Goal: Transaction & Acquisition: Purchase product/service

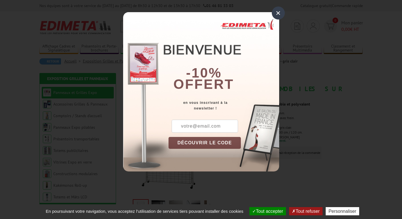
click at [285, 16] on div "× -10% offert en vous inscrivant à la newsletter ! DÉCOUVRIR LE CODE Copier le …" at bounding box center [201, 90] width 402 height 180
click at [283, 14] on div "×" at bounding box center [277, 13] width 13 height 13
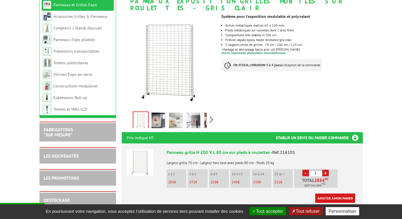
scroll to position [142, 0]
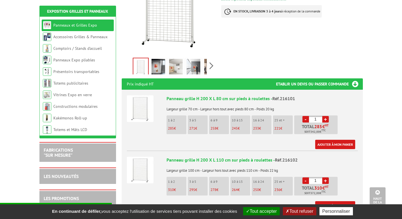
click at [326, 116] on link "+" at bounding box center [325, 119] width 7 height 7
type input "5"
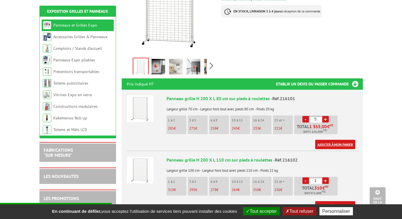
click at [333, 140] on link "Ajouter à mon panier" at bounding box center [335, 144] width 40 height 9
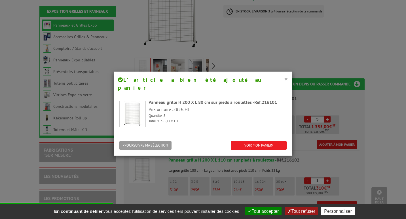
click at [285, 80] on button "×" at bounding box center [286, 78] width 4 height 7
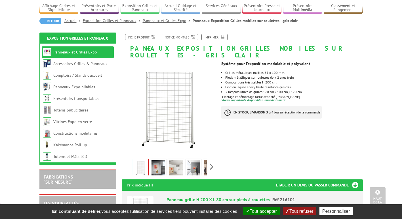
scroll to position [0, 0]
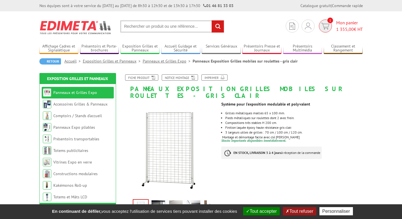
click at [330, 25] on span "1" at bounding box center [325, 26] width 13 height 13
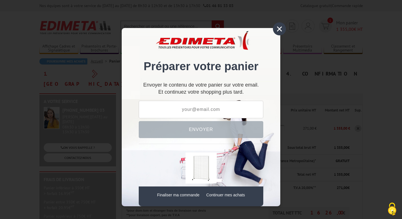
click at [275, 32] on div "×" at bounding box center [279, 28] width 13 height 13
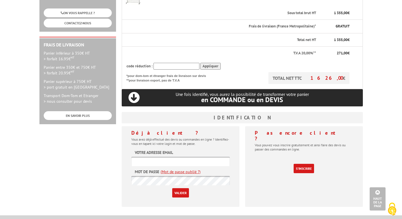
scroll to position [142, 0]
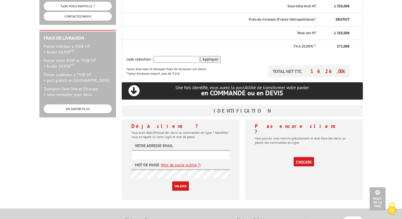
click at [303, 157] on link "S'inscrire" at bounding box center [303, 161] width 20 height 9
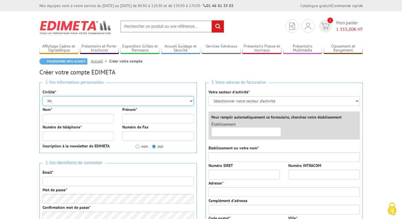
click at [62, 101] on select "Mr. Mme. Mlle." at bounding box center [118, 101] width 151 height 10
select select "Mme."
click at [43, 96] on select "Mr. Mme. Mlle." at bounding box center [118, 101] width 151 height 10
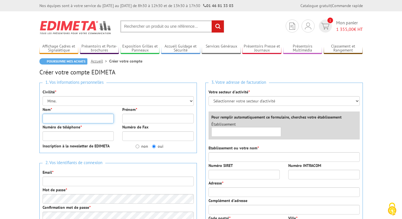
click at [59, 118] on input "Nom *" at bounding box center [78, 119] width 71 height 10
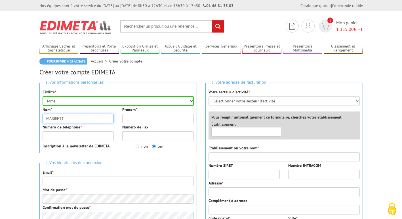
type input "MARRIETTE"
type input "[PERSON_NAME]"
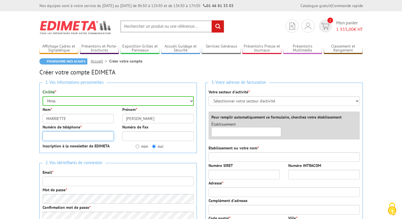
type input "0682306614"
type input "direction@limagroupe.com"
type input "LIMA GROUPE"
type input "9 Allée des tilleuls"
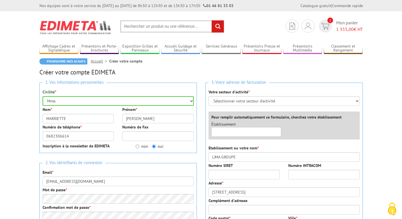
type input "77860"
type input "SAINT GERMAIN SUR MORIN"
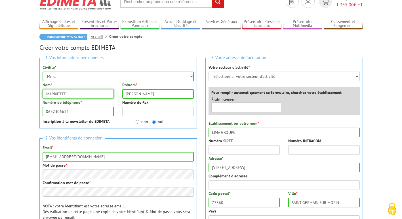
scroll to position [57, 0]
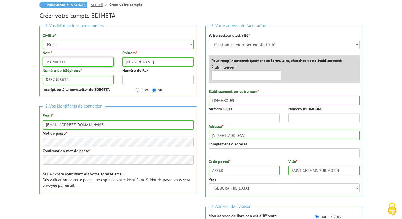
type input "MARRIETTE"
drag, startPoint x: 84, startPoint y: 126, endPoint x: 95, endPoint y: 123, distance: 11.1
click at [84, 126] on input "direction@limagroupe.com" at bounding box center [118, 125] width 151 height 10
type input "[EMAIL_ADDRESS][DOMAIN_NAME]"
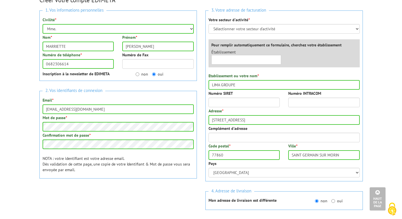
scroll to position [28, 0]
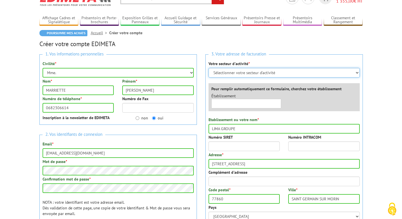
click at [264, 69] on select "Sélectionner votre secteur d'activité Administrations et collectivités Magasins…" at bounding box center [283, 73] width 151 height 10
select select "878"
click at [208, 68] on select "Sélectionner votre secteur d'activité Administrations et collectivités Magasins…" at bounding box center [283, 73] width 151 height 10
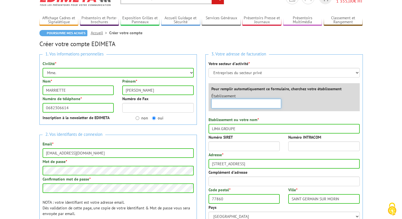
click at [251, 102] on input "text" at bounding box center [246, 104] width 70 height 10
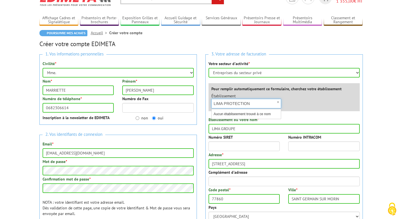
click at [259, 102] on input "LIMA PROTECTION" at bounding box center [246, 104] width 70 height 10
type input "LIMA PROTECTION"
click at [272, 78] on div "3. Votre adresse de facturation Votre secteur d'activité * Sélectionner votre s…" at bounding box center [283, 139] width 157 height 171
click at [271, 75] on select "Sélectionner votre secteur d'activité Administrations et collectivités Magasins…" at bounding box center [283, 73] width 151 height 10
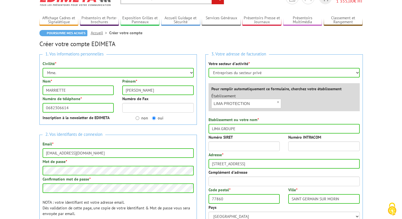
click at [252, 109] on div "Établissement × LIMA PROTECTION Aucun établiseement trouvé à ce nom" at bounding box center [285, 102] width 157 height 18
click at [256, 104] on input "LIMA PROTECTION" at bounding box center [246, 104] width 70 height 10
drag, startPoint x: 258, startPoint y: 104, endPoint x: 249, endPoint y: 104, distance: 8.5
click at [249, 104] on input "LIMA PROTECTION" at bounding box center [246, 104] width 70 height 10
click at [255, 104] on input "LIMA PROTECTION" at bounding box center [246, 104] width 70 height 10
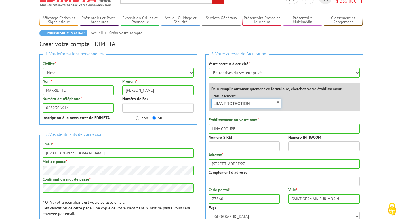
scroll to position [57, 0]
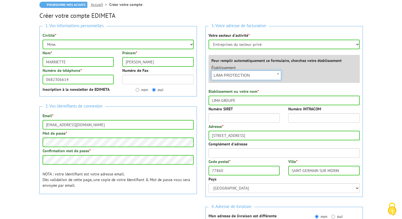
drag, startPoint x: 222, startPoint y: 77, endPoint x: 185, endPoint y: 78, distance: 37.2
click at [185, 78] on div "1. Vos informations personnelles Civilité * Mr. Mme. Mlle. Nom * MARRIETTE Prén…" at bounding box center [201, 151] width 332 height 259
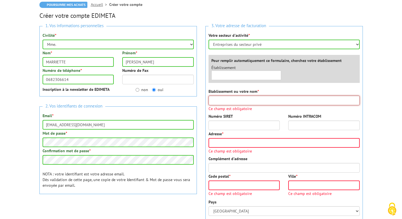
click at [217, 96] on input "Etablissement ou votre nom *" at bounding box center [283, 101] width 151 height 10
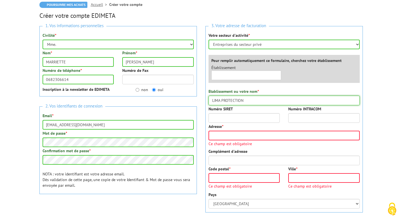
type input "LIMA PROTECTION"
click at [328, 120] on input "Numéro INTRACOM" at bounding box center [323, 118] width 71 height 10
click at [254, 116] on input "Numéro SIRET" at bounding box center [243, 118] width 71 height 10
paste input "92485725300026"
type input "92485725300026"
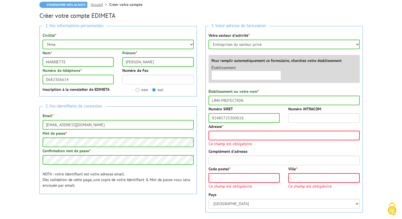
click at [303, 112] on div "Numéro INTRACOM" at bounding box center [324, 114] width 80 height 17
paste input "FR67924857253"
type input "FR67924857253"
click at [287, 136] on input "Adresse *" at bounding box center [283, 136] width 151 height 10
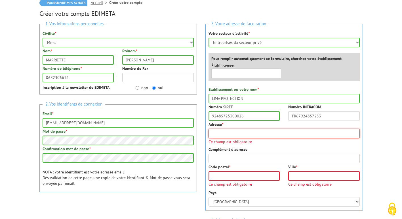
click at [266, 133] on input "Adresse *" at bounding box center [283, 134] width 151 height 10
type input "128, Rue de la Boétie Bureau 46"
type input "75008"
type input "PARIS"
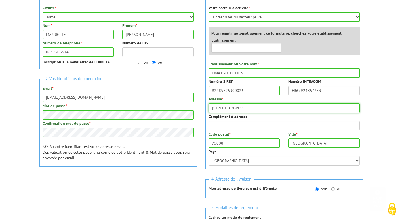
scroll to position [144, 0]
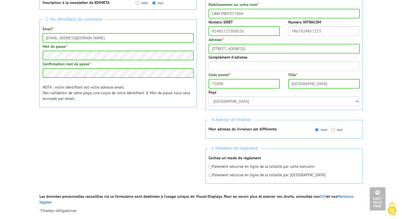
click at [335, 129] on label "oui" at bounding box center [336, 130] width 11 height 6
click at [335, 129] on input "oui" at bounding box center [333, 130] width 4 height 4
radio input "true"
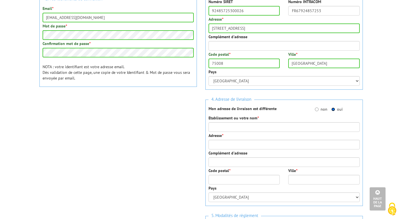
scroll to position [172, 0]
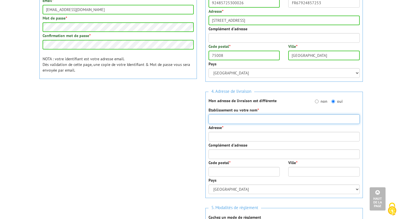
click at [252, 120] on input "Etablissement ou votre nom *" at bounding box center [283, 119] width 151 height 10
type input "LIMA PROTECTION"
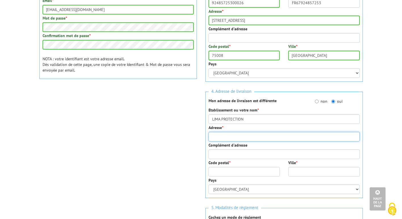
type input "9 Allée Des Tilleuls"
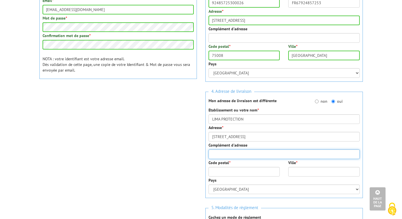
type input "9 Allée Des Tilleuls"
type input "77860"
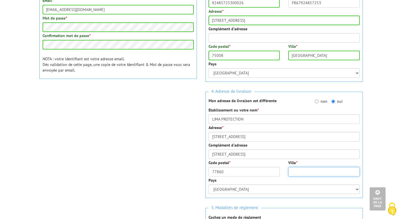
type input "Saint-Germain-Sur-Morin"
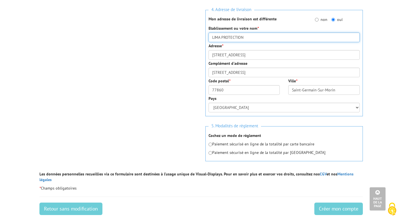
scroll to position [285, 0]
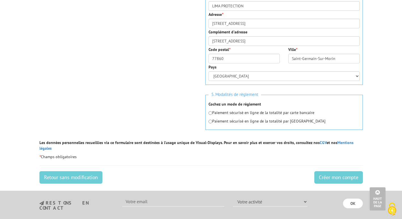
click at [264, 117] on div "Paiement sécurisé en ligne de la totalité par carte bancaire Paiement sécurisé …" at bounding box center [283, 117] width 151 height 14
click at [261, 114] on p "Paiement sécurisé en ligne de la totalité par carte bancaire" at bounding box center [283, 113] width 151 height 6
click at [210, 114] on input "radio" at bounding box center [210, 113] width 4 height 4
radio input "true"
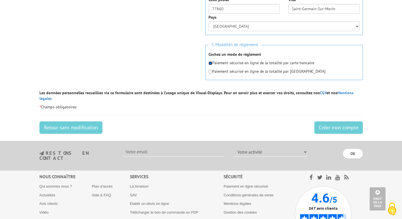
scroll to position [342, 0]
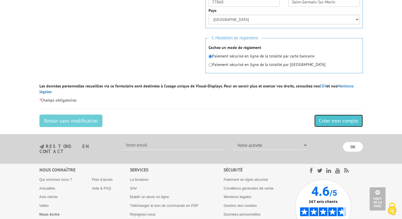
click at [327, 115] on input "Créer mon compte" at bounding box center [338, 121] width 48 height 12
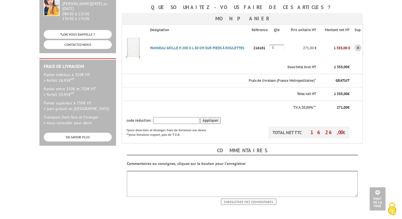
scroll to position [198, 0]
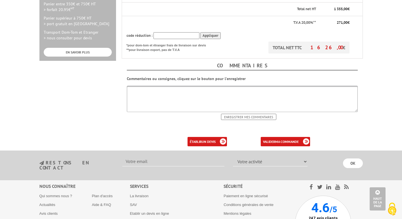
click at [141, 86] on textarea at bounding box center [242, 99] width 231 height 26
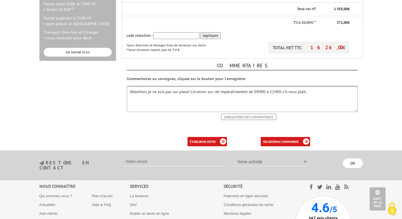
click at [187, 86] on textarea "Attention, je ne suis pas sur place! Livraison sur rdv impérativement de 09H00 …" at bounding box center [242, 99] width 231 height 26
click at [307, 86] on textarea "Attention, je ne suis pas sur place. Livraison sur rdv impérativement de 09H00 …" at bounding box center [242, 99] width 231 height 26
click at [243, 86] on textarea "Attention, je ne suis pas sur place. Livraison sur rdv impérativement de 09H00 …" at bounding box center [242, 99] width 231 height 26
type textarea "Attention, je ne suis pas sur place. Livraison sur rdv impérativement au 06 82 …"
click at [242, 114] on input "Enregistrer mes commentaires" at bounding box center [248, 117] width 55 height 6
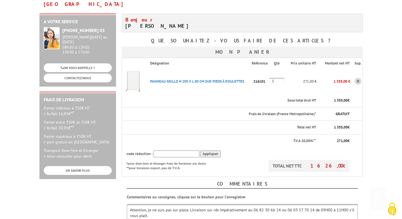
scroll to position [170, 0]
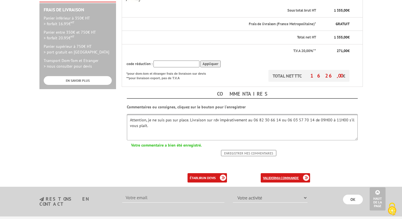
click at [290, 176] on b "ma commande" at bounding box center [287, 178] width 24 height 4
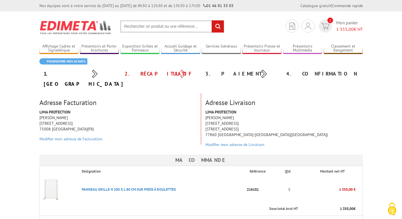
scroll to position [142, 0]
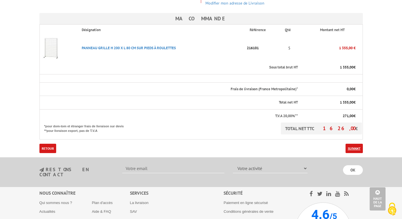
click at [345, 144] on link "Suivant" at bounding box center [353, 148] width 17 height 9
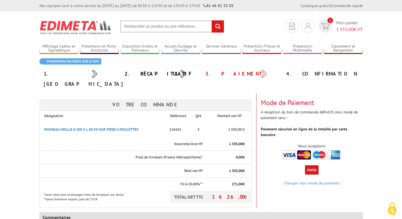
click at [300, 144] on div "Mode de Paiement A réception du bon de commande définitif, mon mode de paiement…" at bounding box center [311, 127] width 111 height 67
click at [302, 150] on img at bounding box center [311, 154] width 59 height 9
click at [306, 165] on button "Payer" at bounding box center [312, 169] width 14 height 9
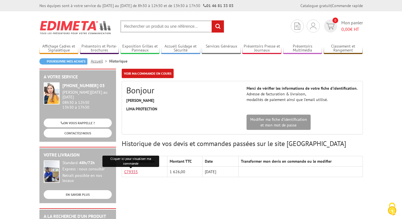
click at [125, 173] on link "C79355" at bounding box center [131, 171] width 14 height 5
click at [156, 25] on input "text" at bounding box center [172, 26] width 104 height 12
paste input "PANNEAU GRILLE H 200 X L 80 CM SUR PIEDS à ROULETTES"
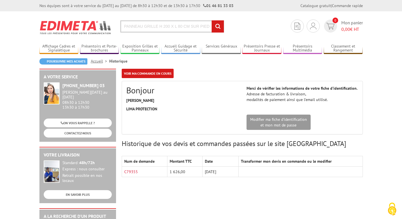
scroll to position [0, 31]
type input "PANNEAU GRILLE H 200 X L 80 CM SUR PIEDS à ROULETTES"
click at [215, 27] on input "rechercher" at bounding box center [217, 26] width 12 height 12
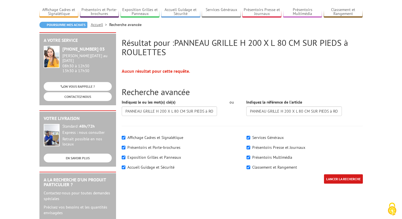
scroll to position [85, 0]
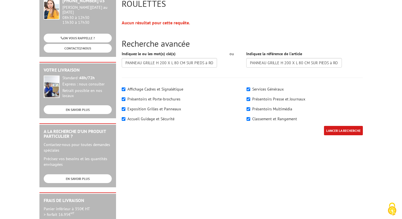
click at [160, 58] on div "Indiquez le ou les mot(s) clé(s) PANNEAU GRILLE H 200 X L 80 CM SUR PIEDS à ROU…" at bounding box center [170, 59] width 96 height 17
click at [160, 62] on input "PANNEAU GRILLE H 200 X L 80 CM SUR PIEDS à ROULETTES" at bounding box center [170, 63] width 96 height 10
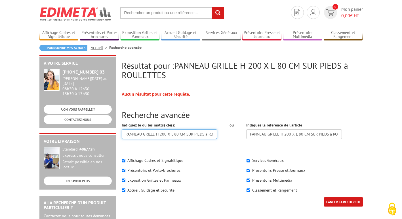
scroll to position [0, 0]
